Goal: Task Accomplishment & Management: Complete application form

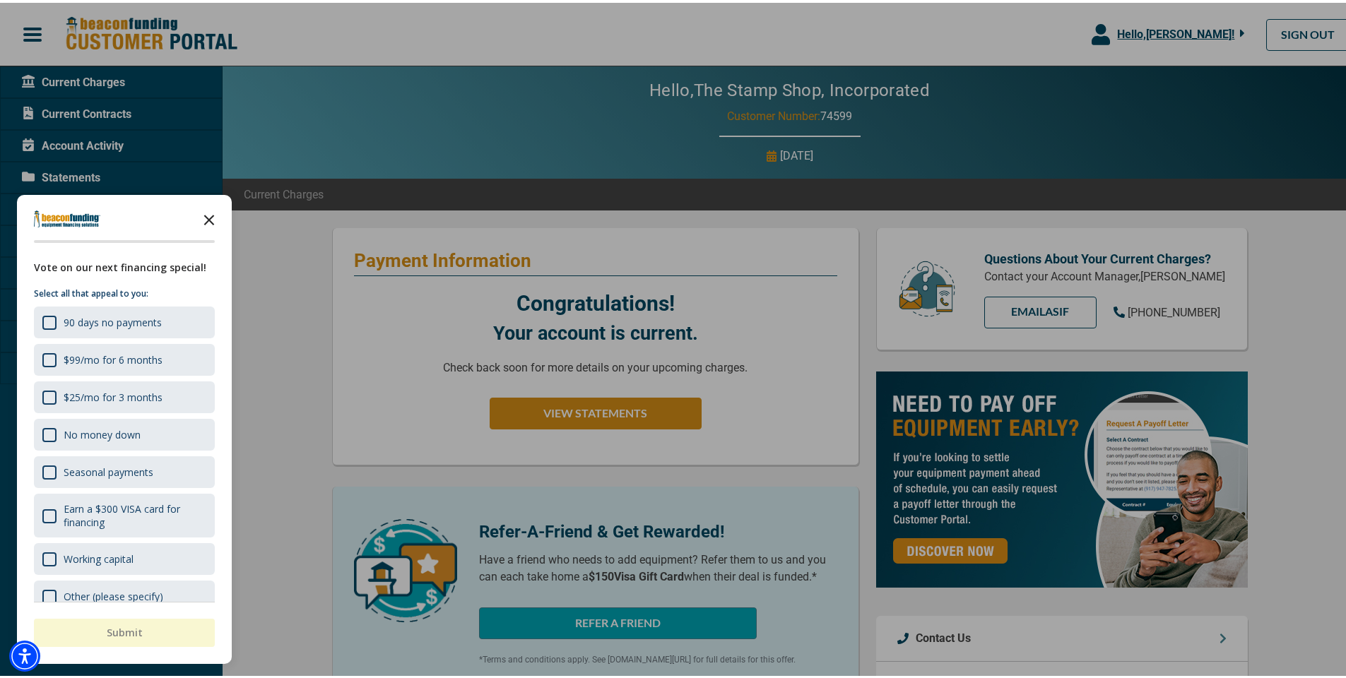
click at [209, 211] on icon "Close the survey" at bounding box center [209, 216] width 28 height 28
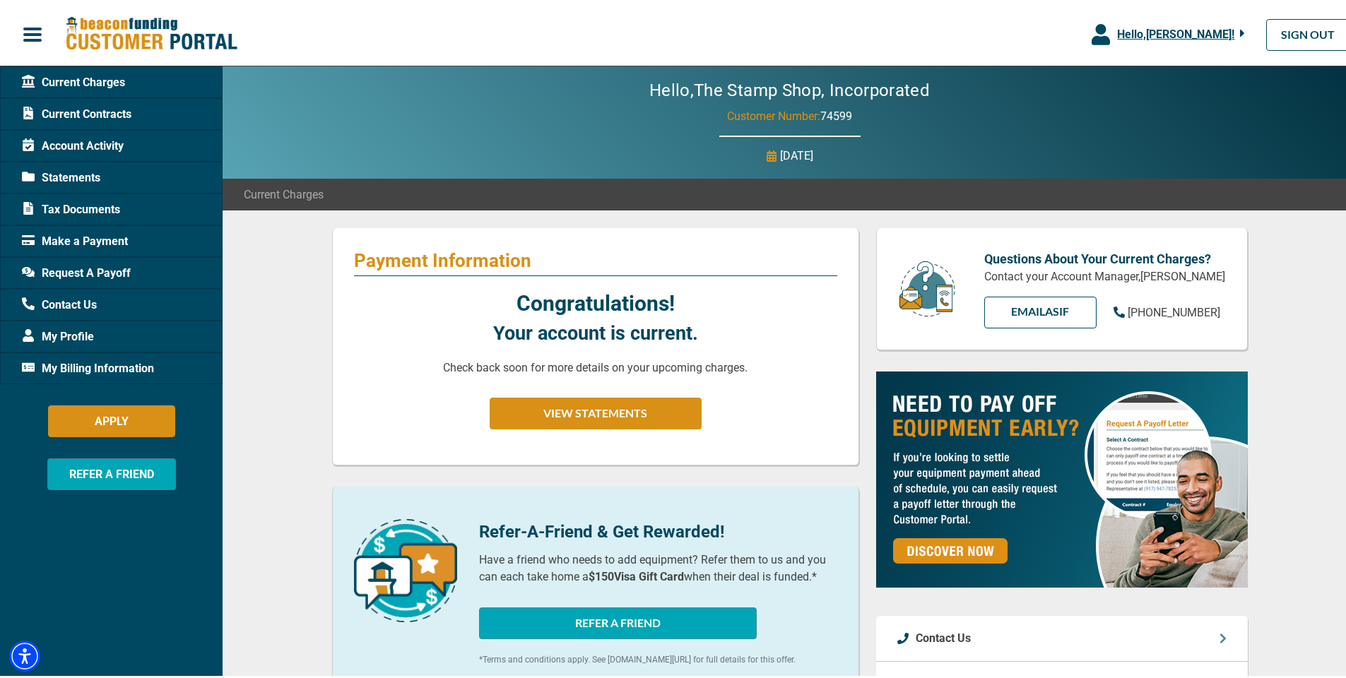
click at [105, 365] on span "My Billing Information" at bounding box center [88, 366] width 132 height 17
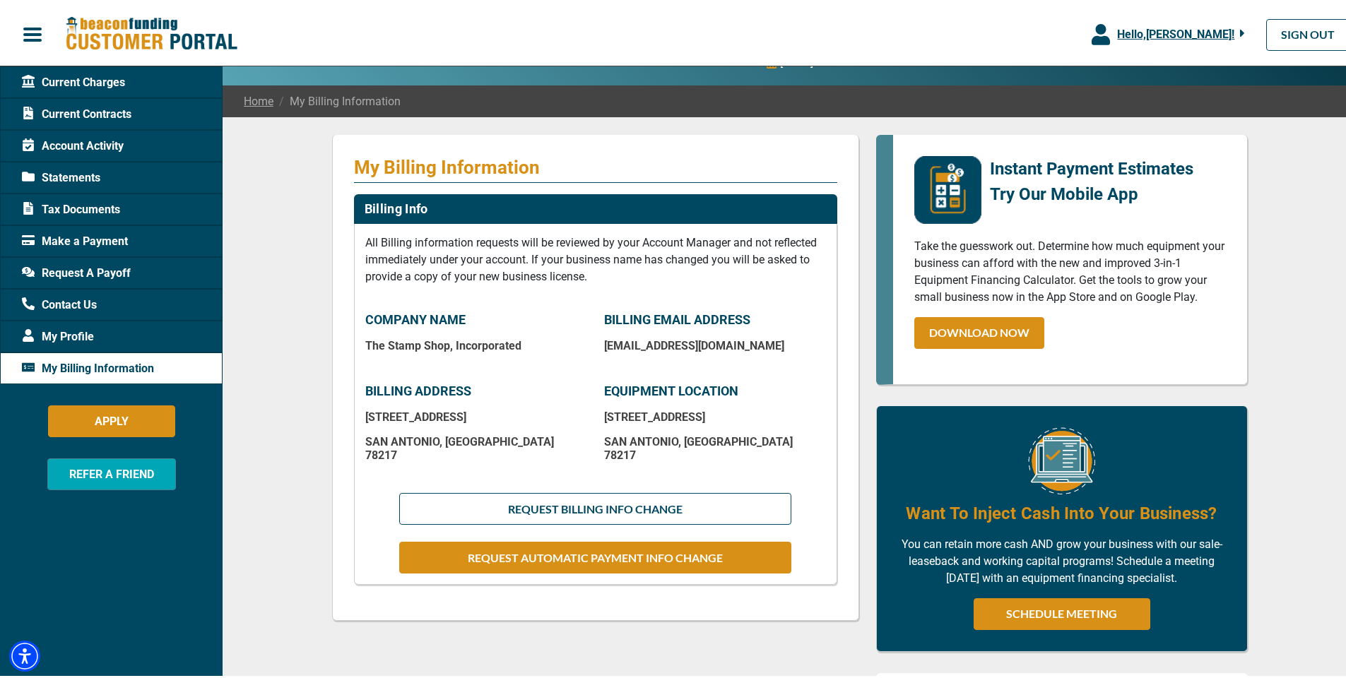
scroll to position [141, 0]
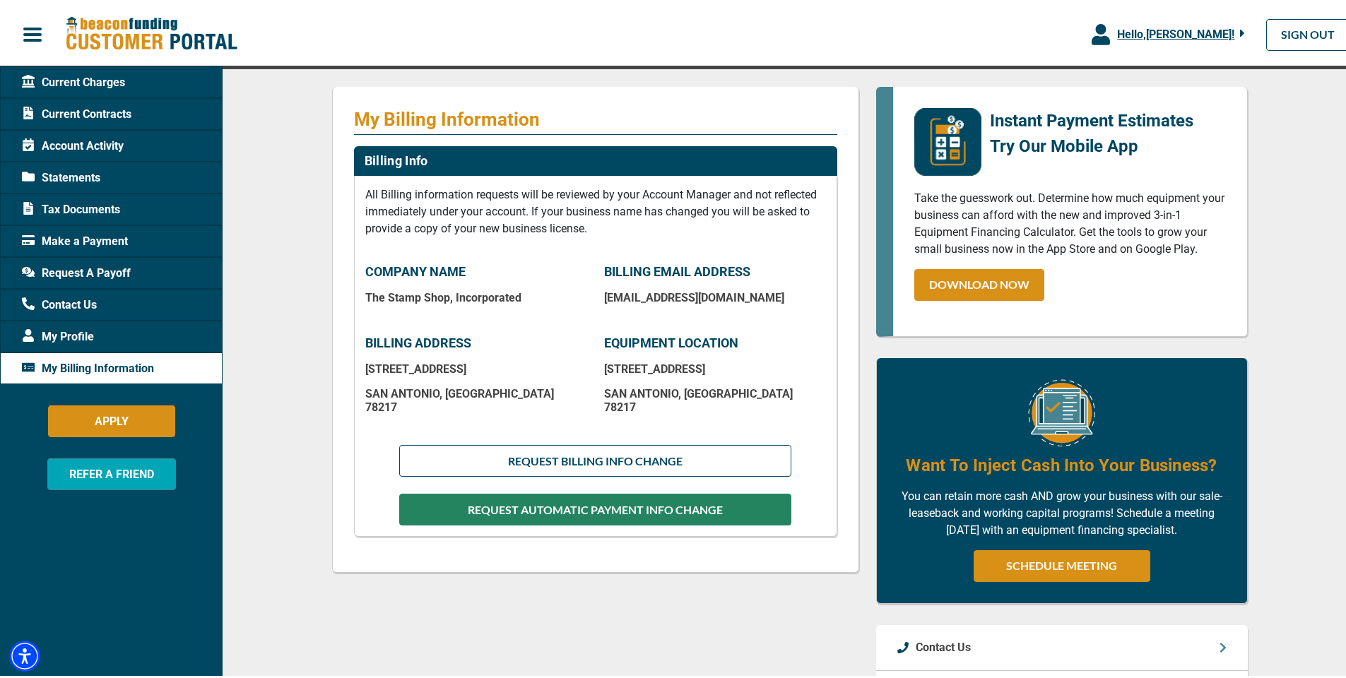
click at [584, 500] on button "REQUEST AUTOMATIC PAYMENT INFO CHANGE" at bounding box center [594, 507] width 391 height 32
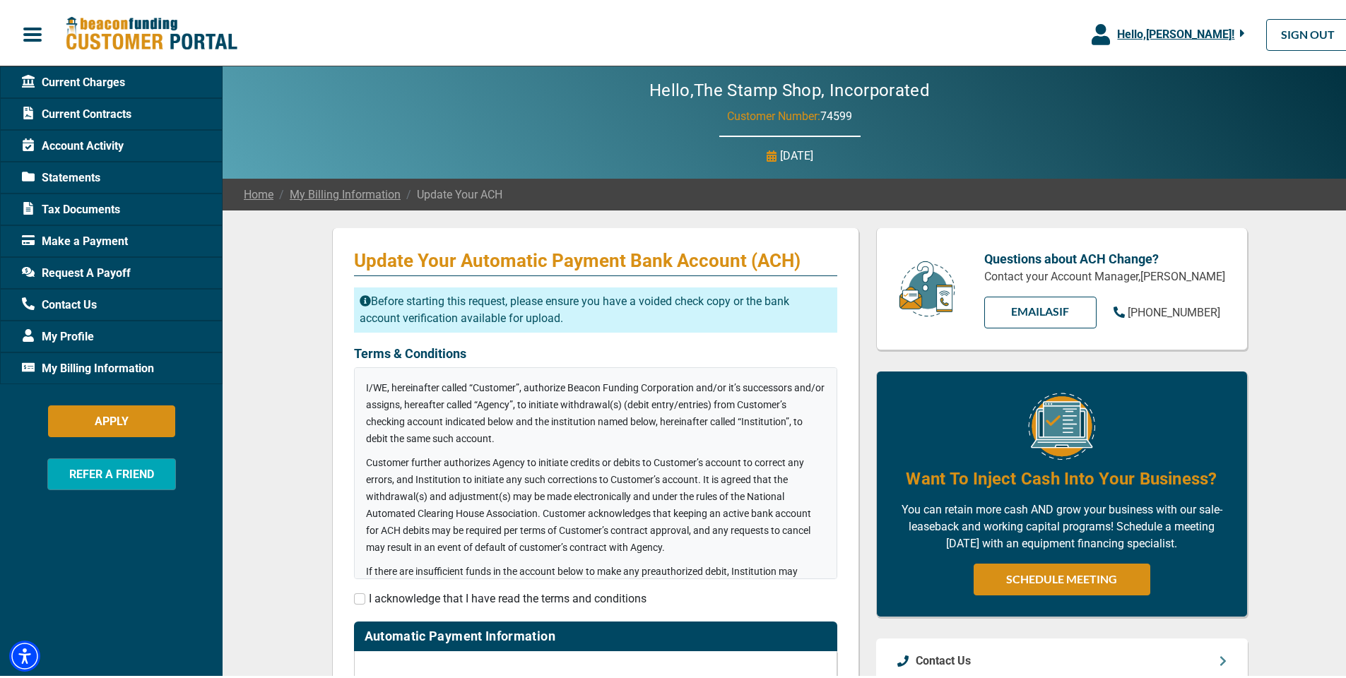
checkbox input "true"
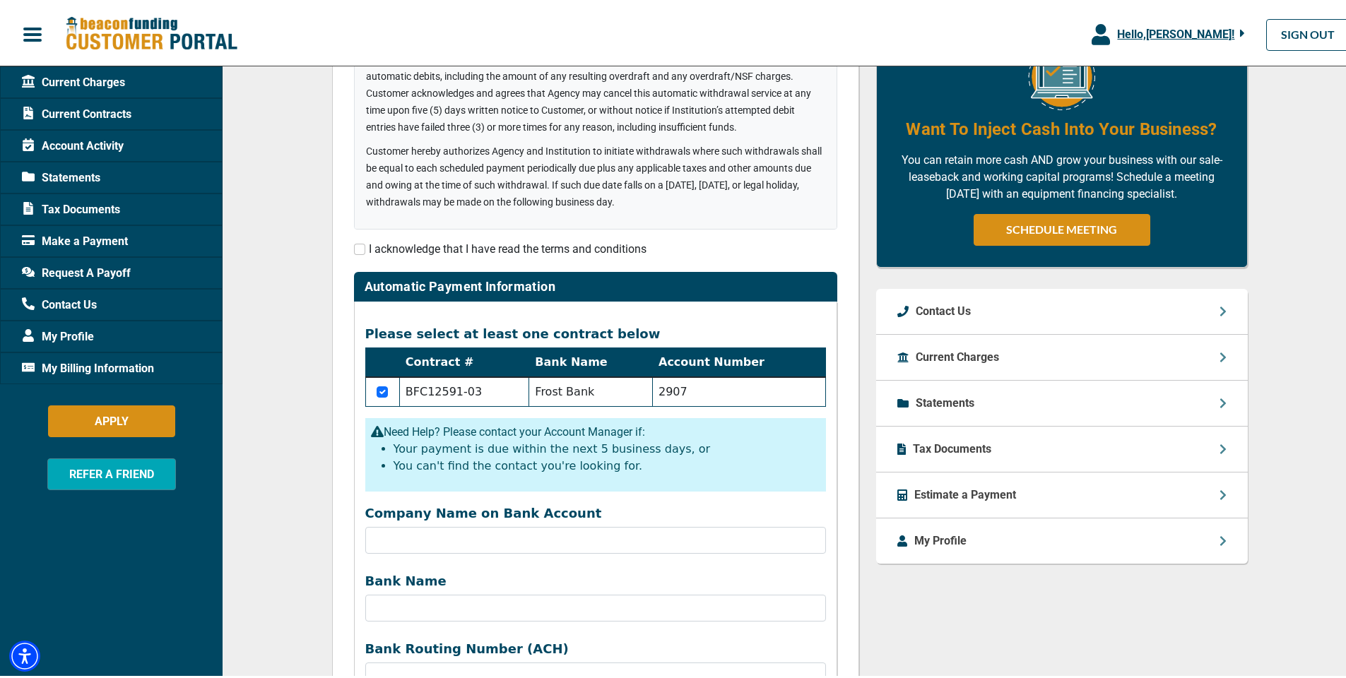
scroll to position [353, 0]
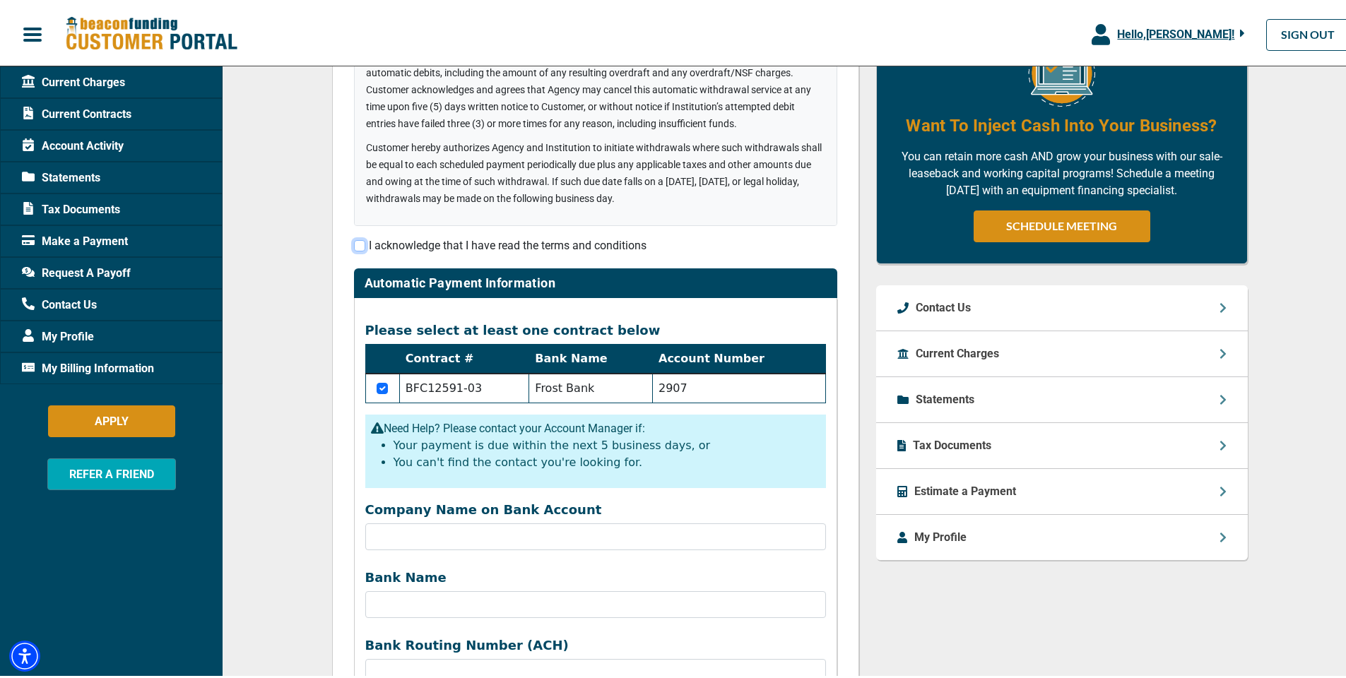
click at [356, 242] on input "checkbox" at bounding box center [359, 242] width 11 height 11
checkbox input "true"
click at [562, 526] on input "Company Name on Bank Account" at bounding box center [595, 534] width 461 height 27
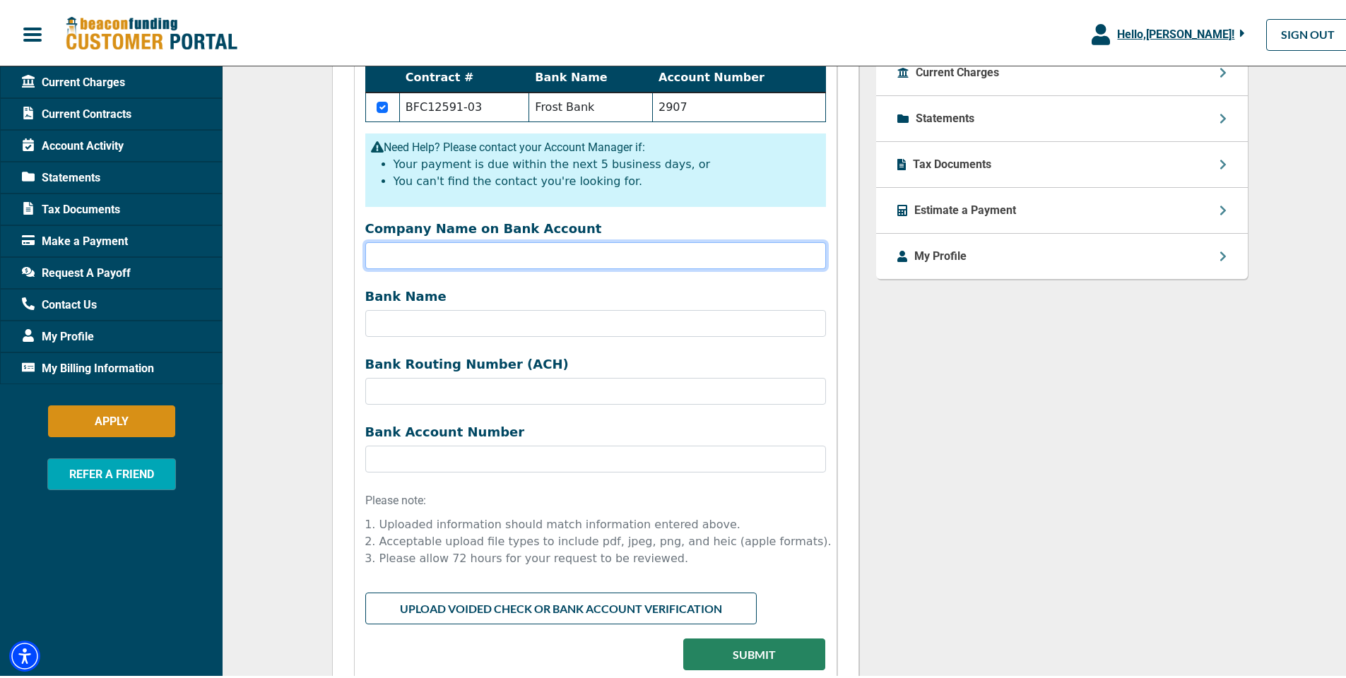
scroll to position [636, 0]
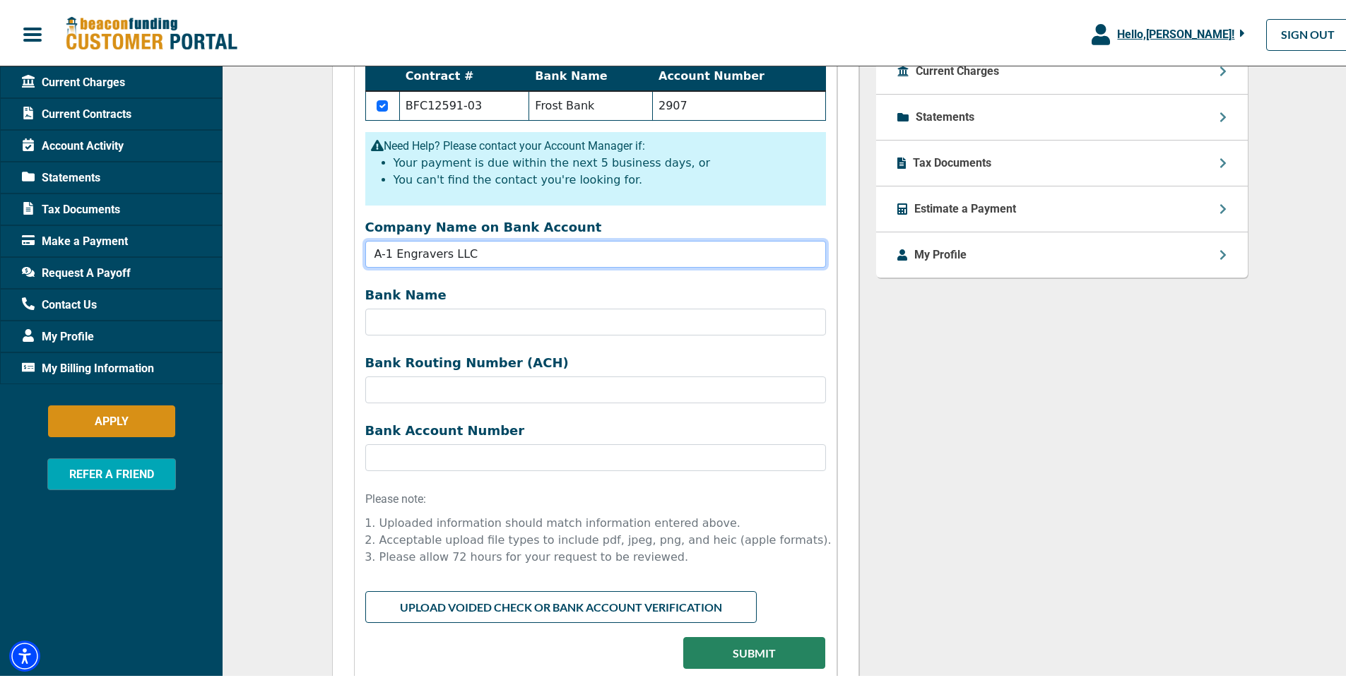
type input "A-1 Engravers LLC"
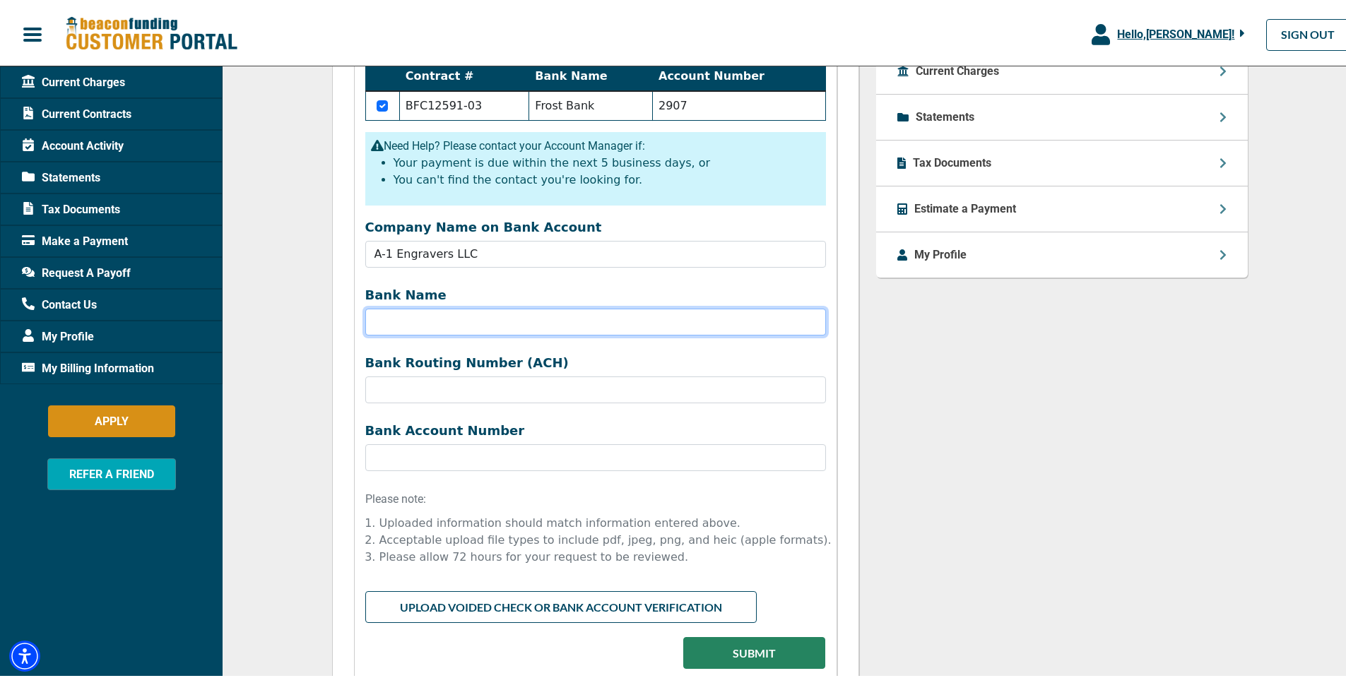
click at [413, 318] on input "Bank Name" at bounding box center [595, 319] width 461 height 27
type input "[PERSON_NAME] FARGO"
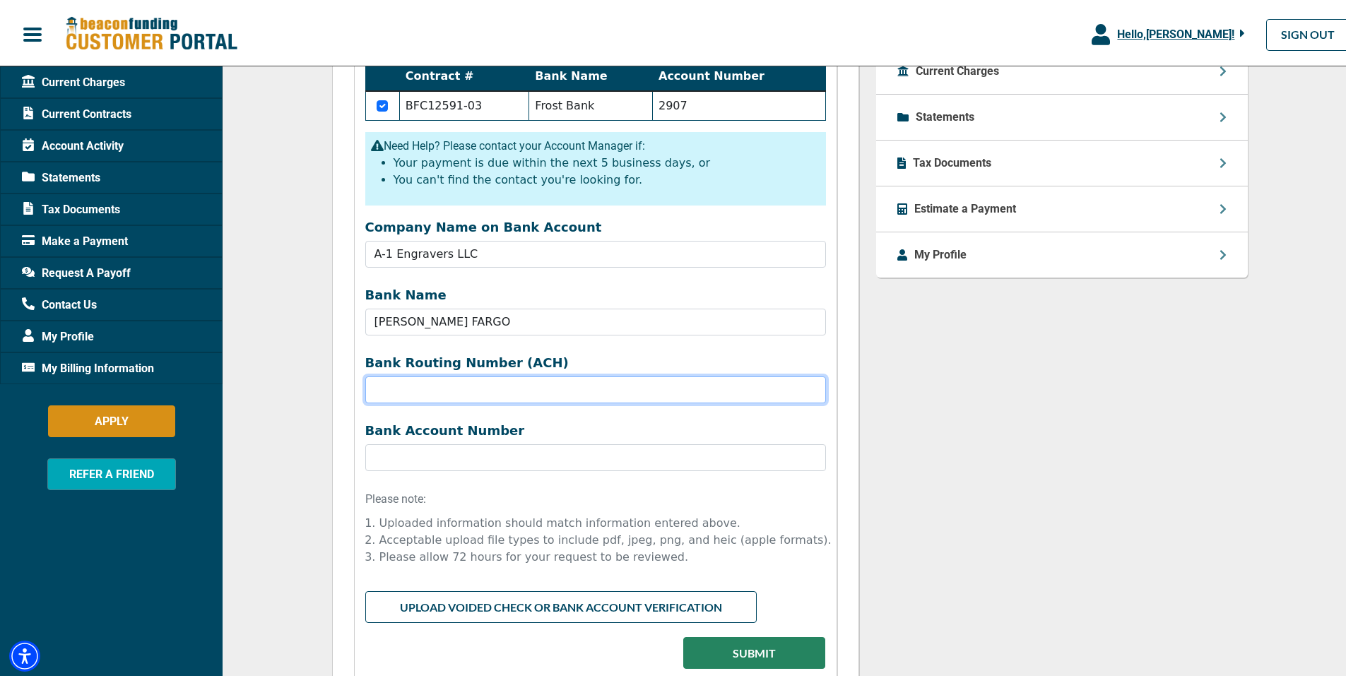
click at [435, 391] on input "Company Name on Bank Account" at bounding box center [595, 387] width 461 height 27
type input "111900659"
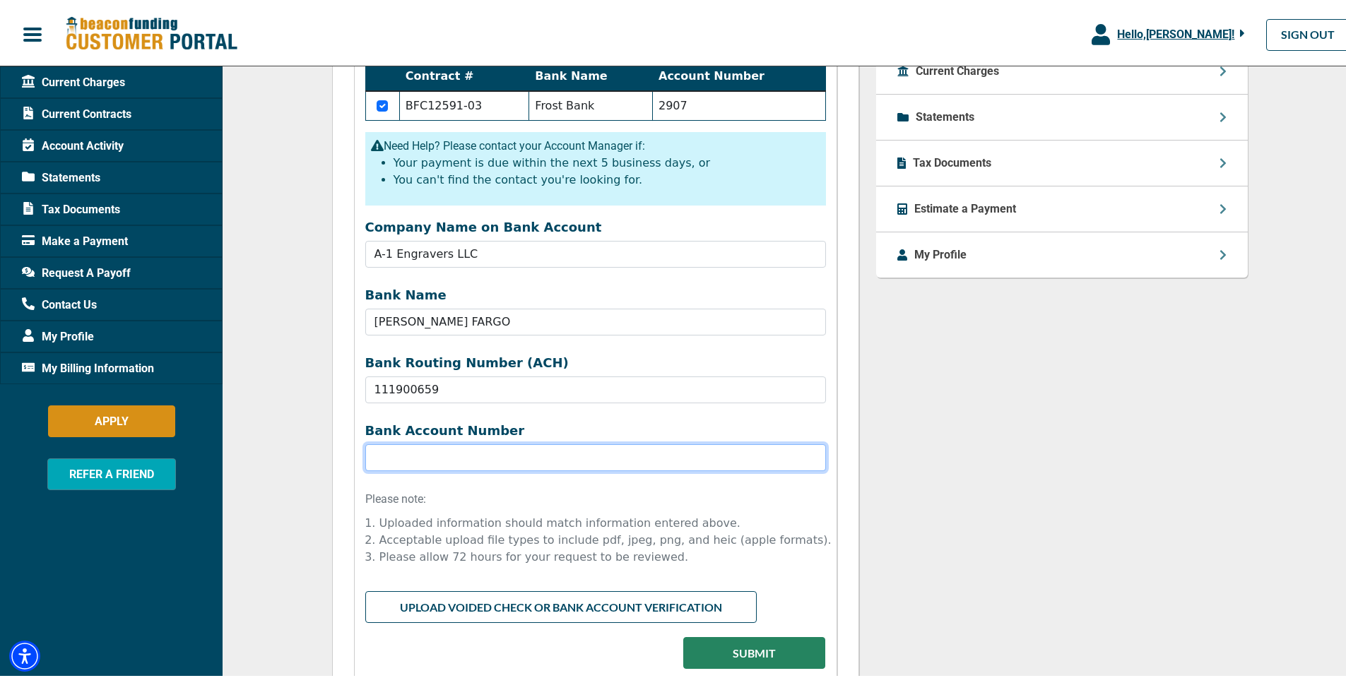
click at [433, 452] on input "Bank Name" at bounding box center [595, 455] width 461 height 27
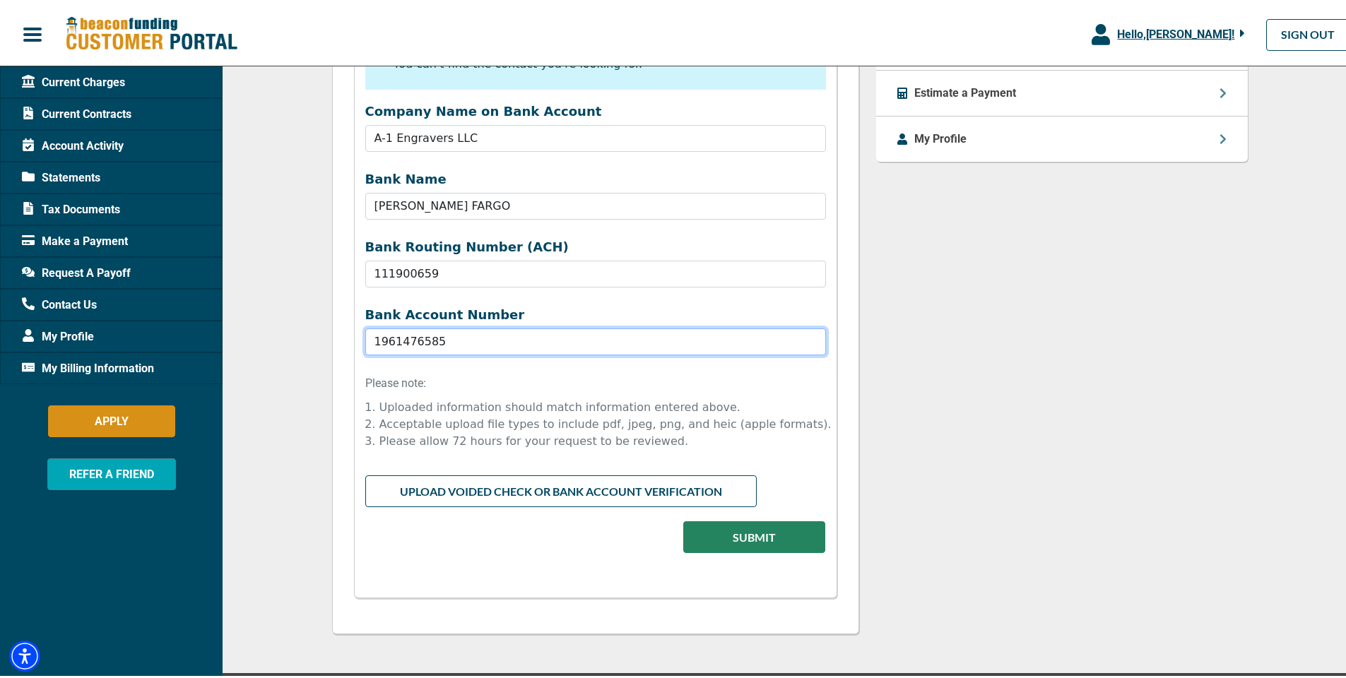
scroll to position [777, 0]
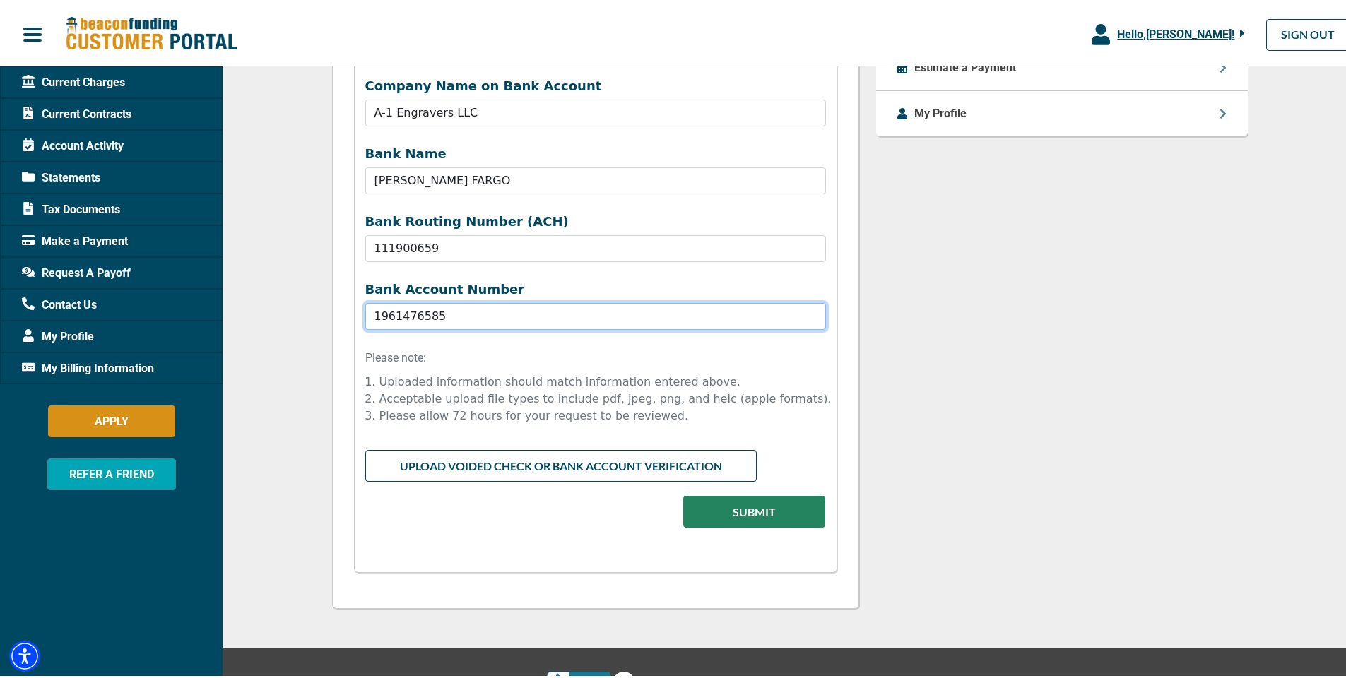
type input "1961476585"
click at [584, 464] on input "file" at bounding box center [595, 460] width 461 height 27
type input "C:\fakepath\voided check.pdf"
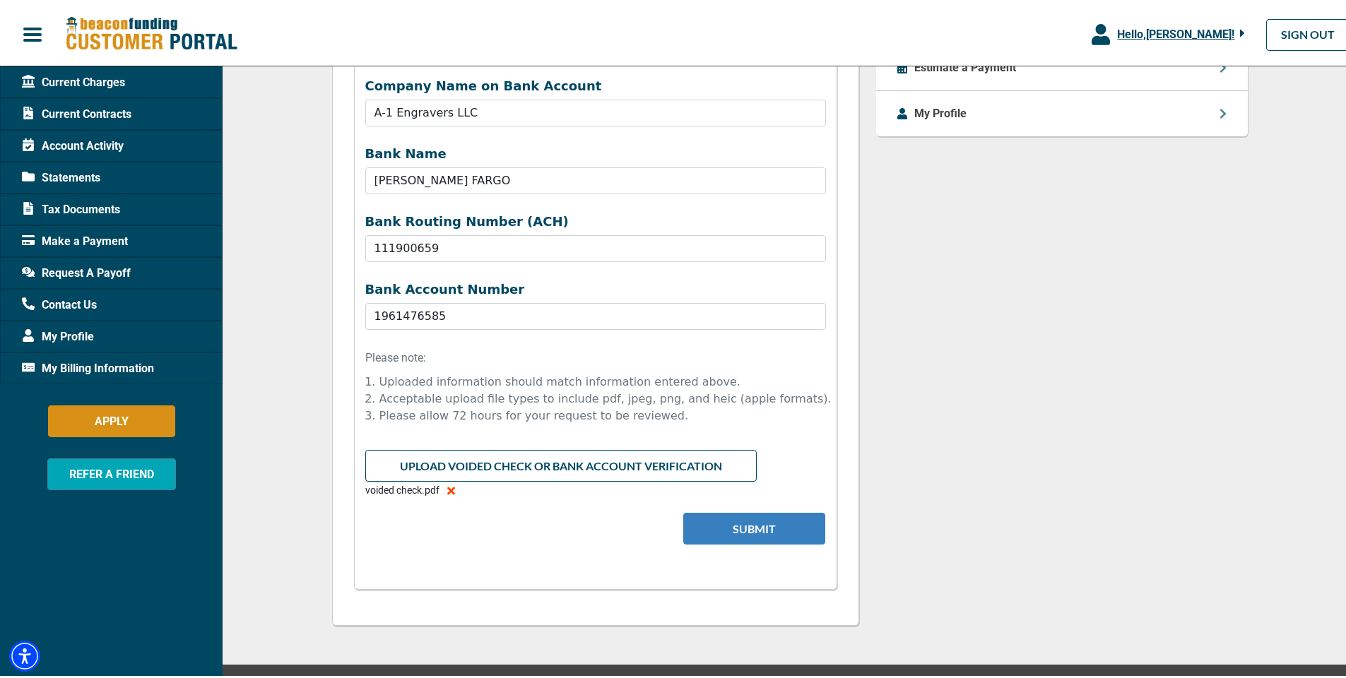
click at [746, 530] on button "Submit" at bounding box center [754, 526] width 142 height 32
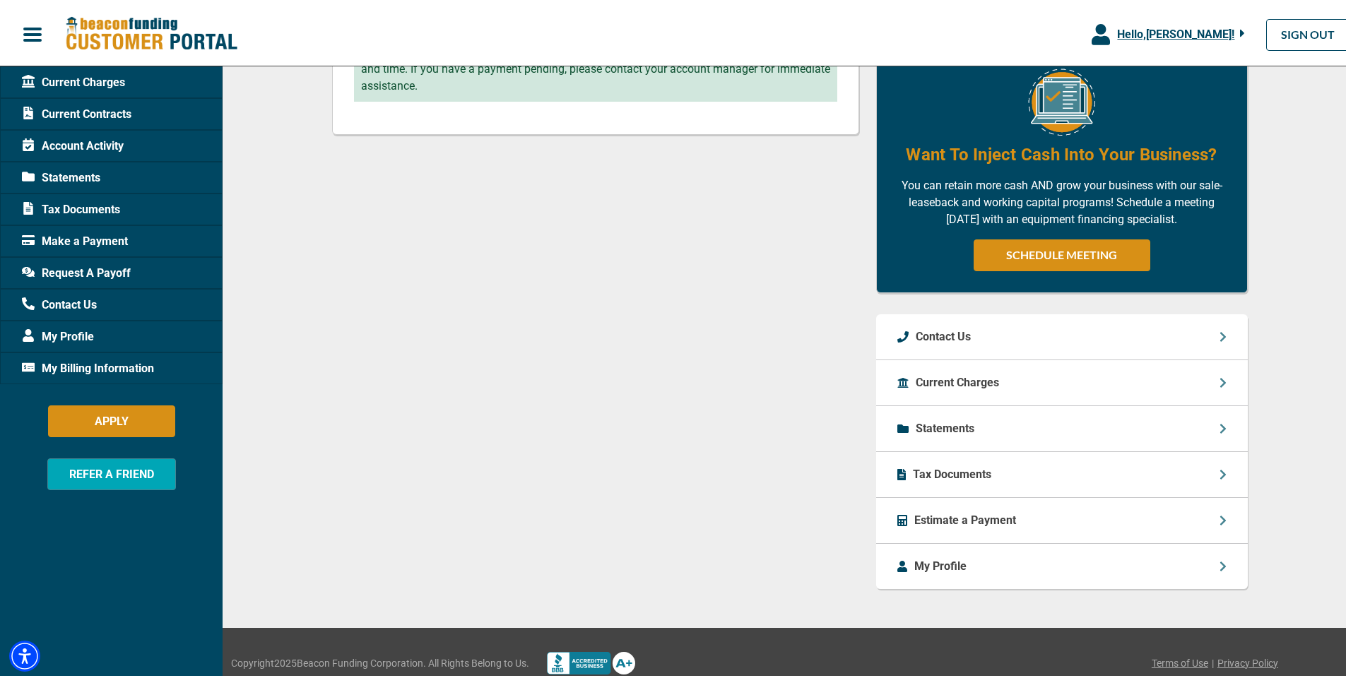
scroll to position [342, 0]
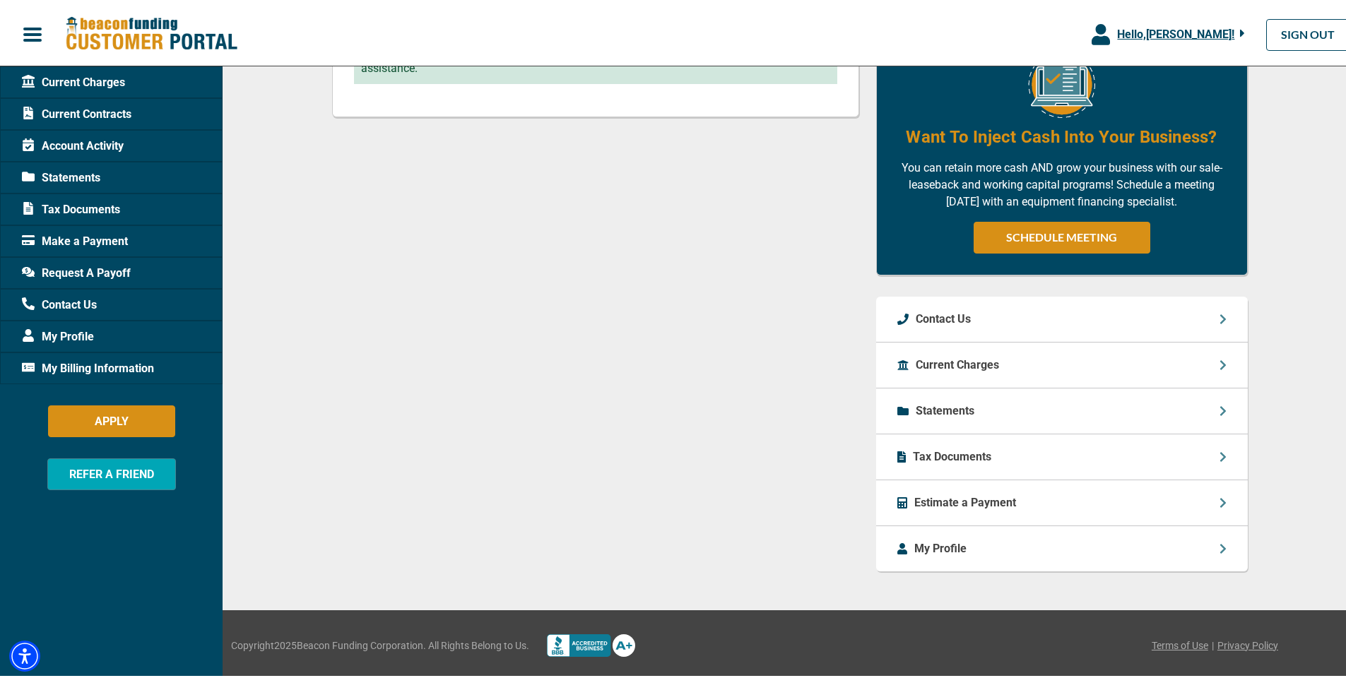
click at [963, 360] on p "Current Charges" at bounding box center [957, 362] width 83 height 17
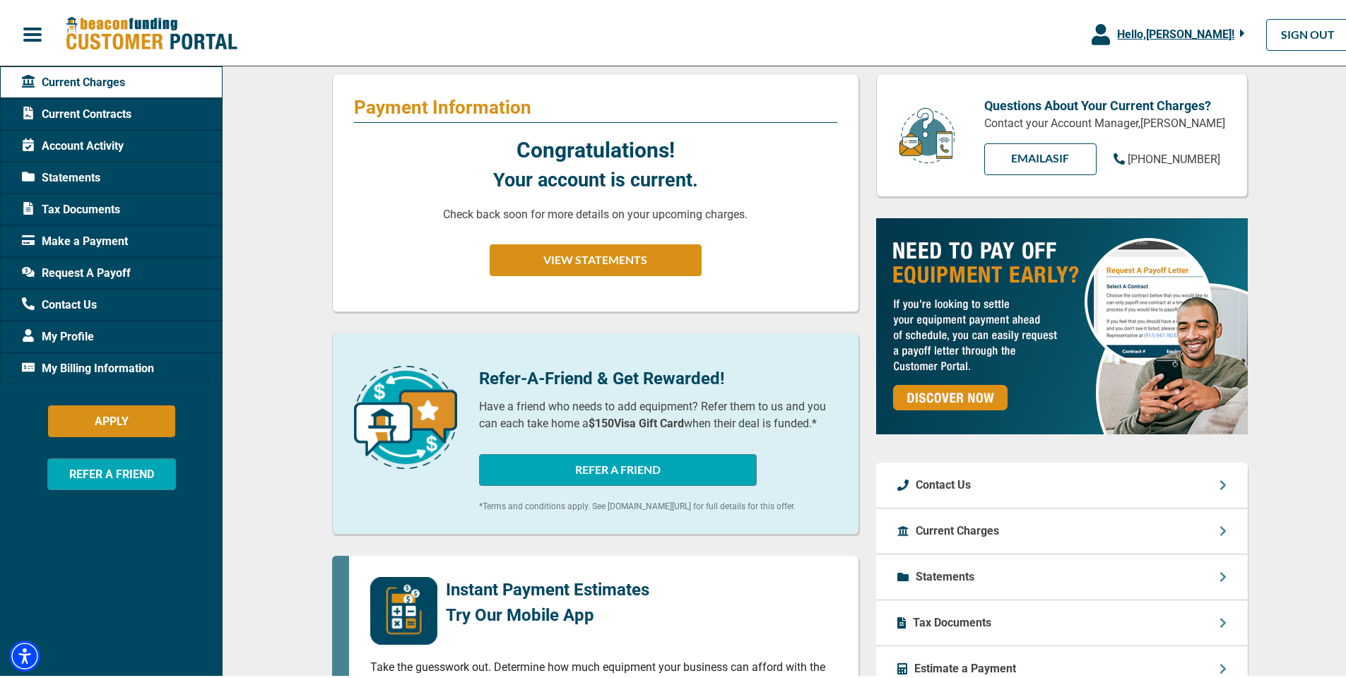
scroll to position [283, 0]
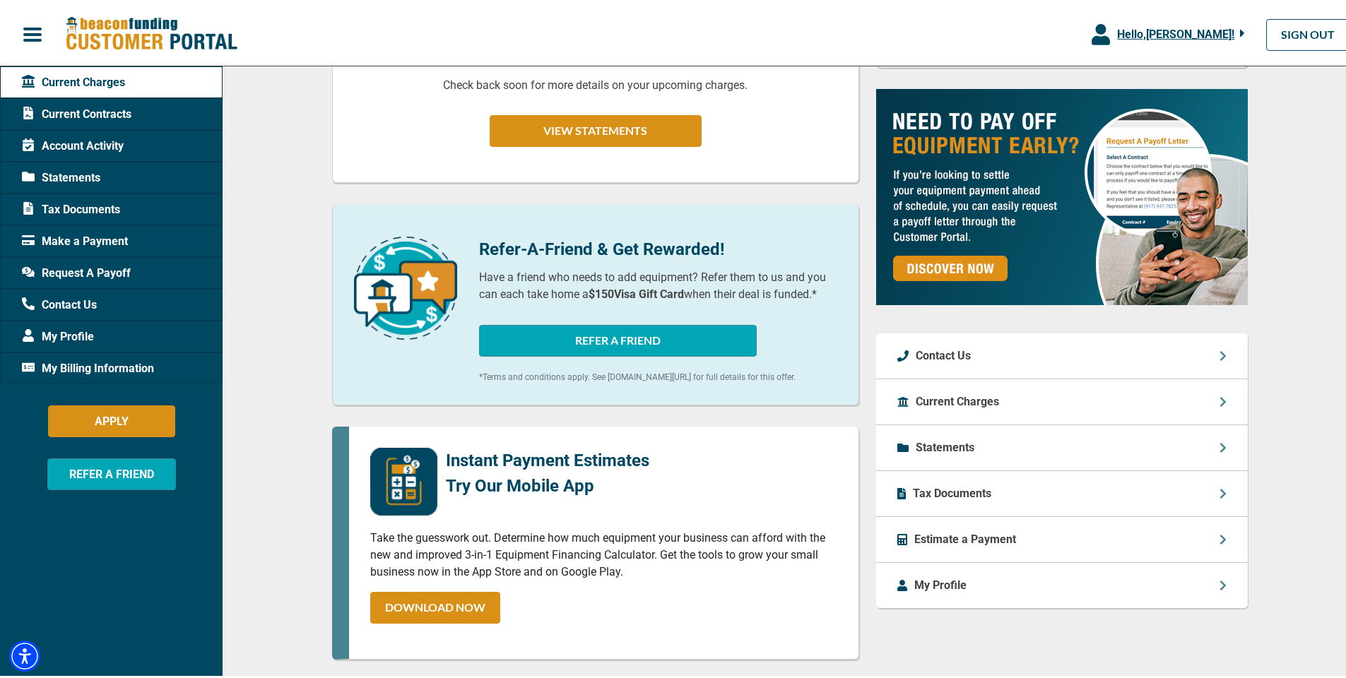
click at [945, 488] on p "Tax Documents" at bounding box center [952, 491] width 78 height 17
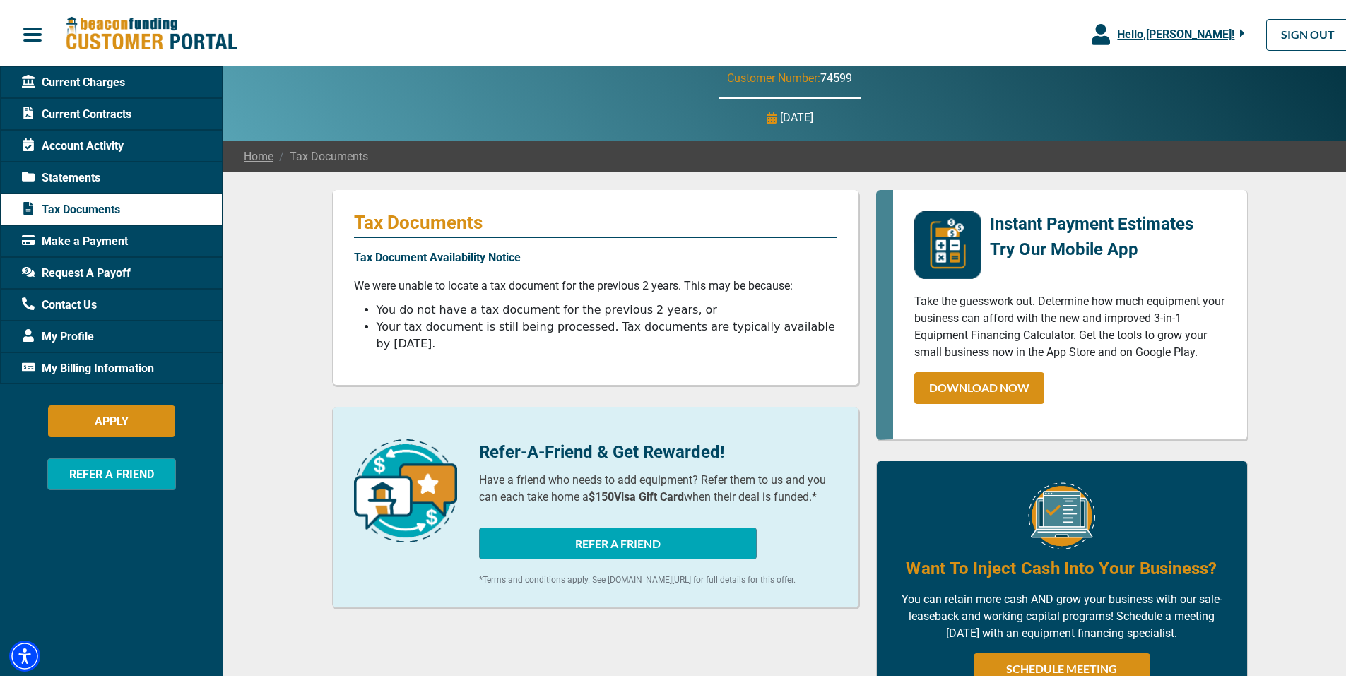
scroll to position [33, 0]
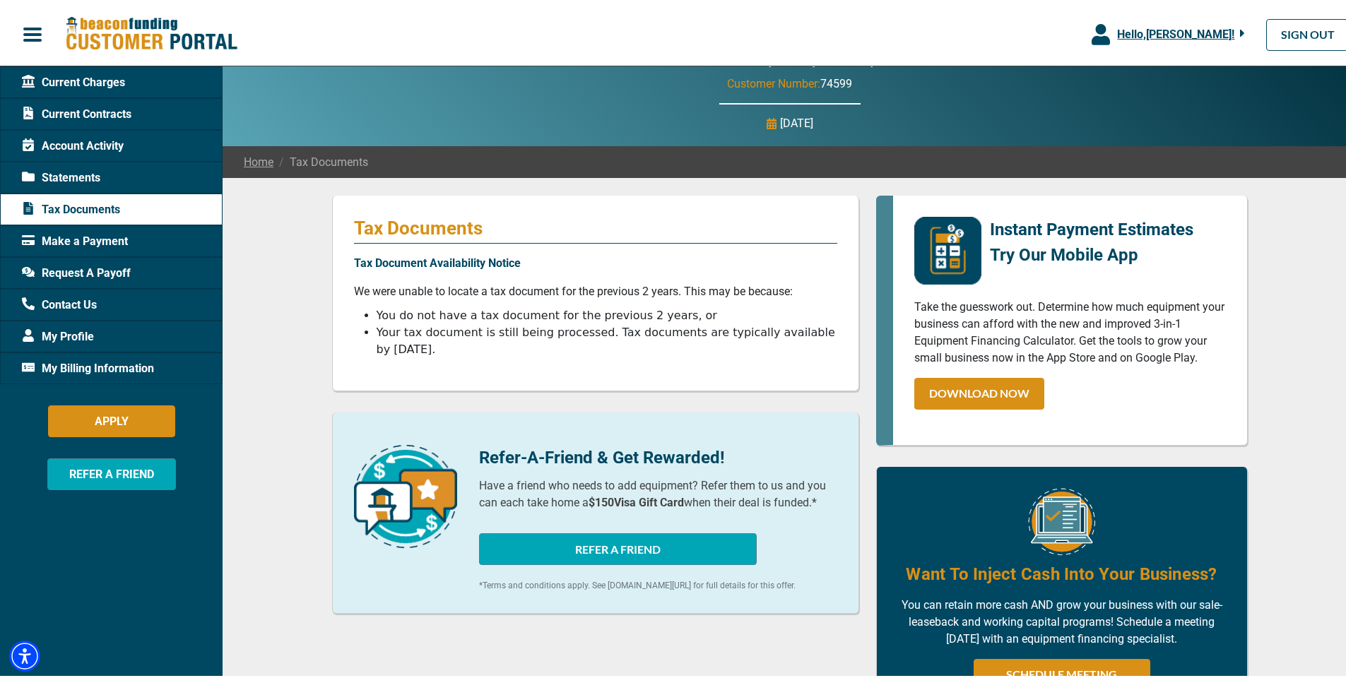
click at [86, 143] on span "Account Activity" at bounding box center [73, 143] width 102 height 17
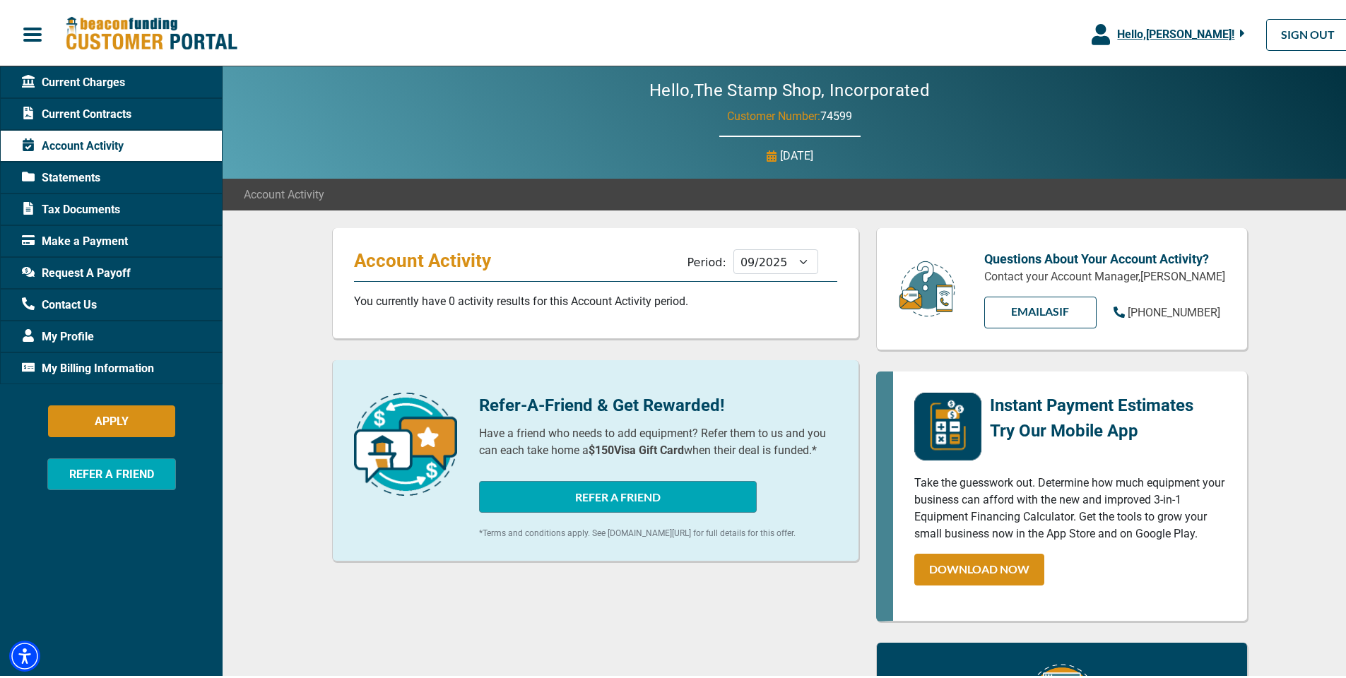
click at [88, 110] on span "Current Contracts" at bounding box center [77, 111] width 110 height 17
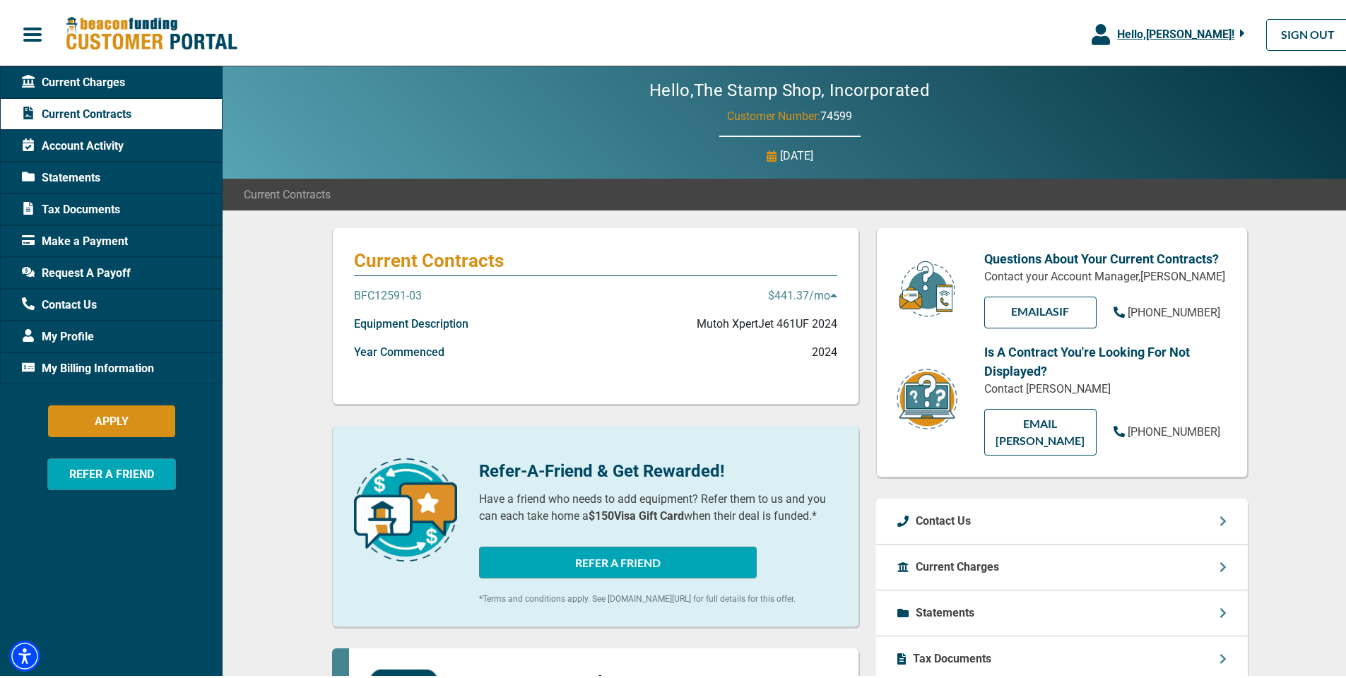
click at [87, 172] on span "Statements" at bounding box center [61, 175] width 78 height 17
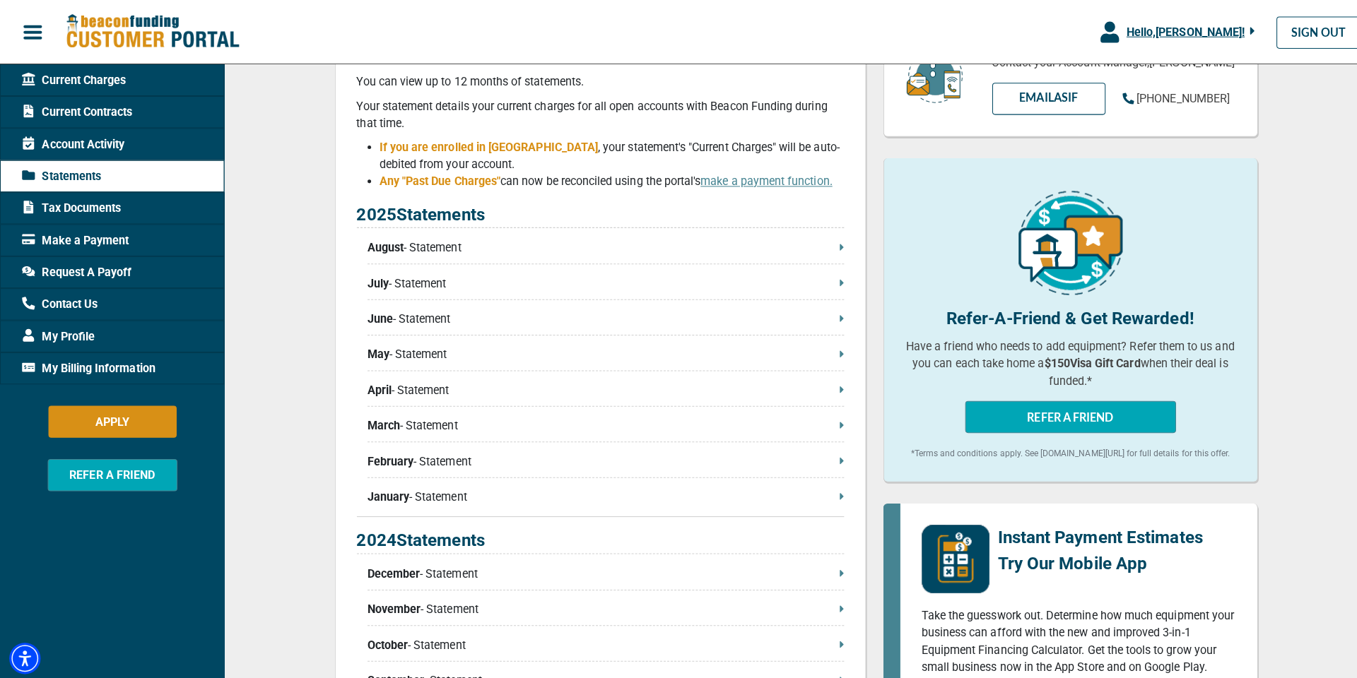
scroll to position [141, 0]
